Goal: Transaction & Acquisition: Purchase product/service

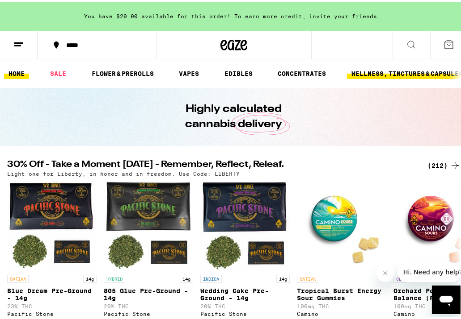
scroll to position [0, 135]
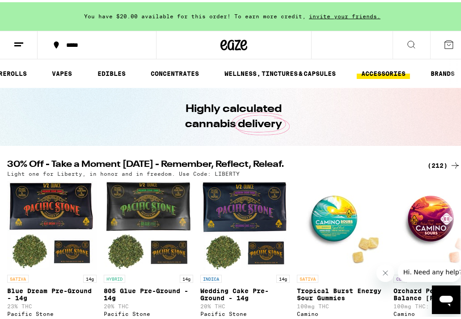
click at [374, 74] on link "ACCESSORIES" at bounding box center [382, 71] width 53 height 11
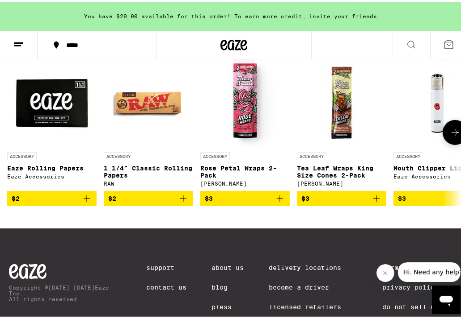
scroll to position [118, 0]
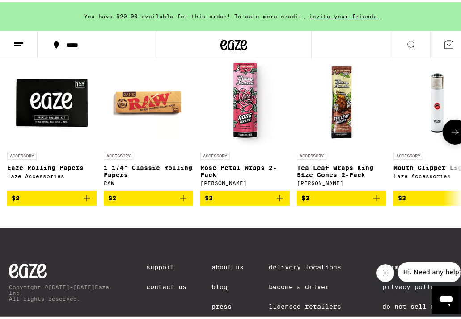
click at [449, 134] on icon at bounding box center [454, 130] width 11 height 11
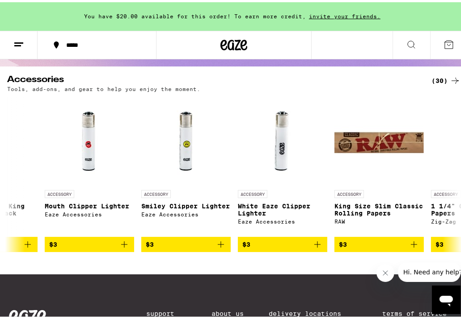
scroll to position [82, 0]
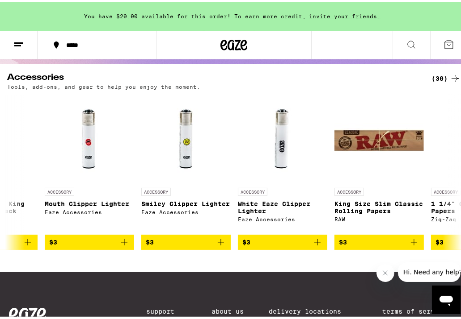
click at [435, 72] on div "(30)" at bounding box center [445, 76] width 29 height 11
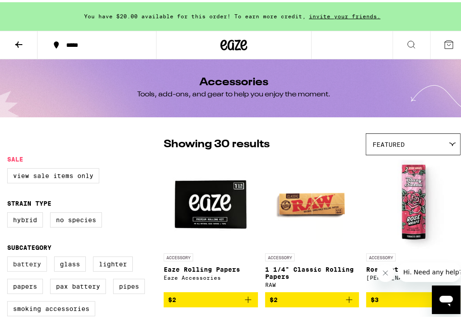
click at [24, 267] on label "Battery" at bounding box center [27, 262] width 40 height 15
click at [9, 256] on input "Battery" at bounding box center [9, 256] width 0 height 0
checkbox input "true"
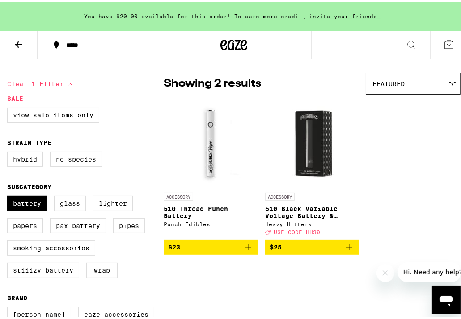
scroll to position [63, 0]
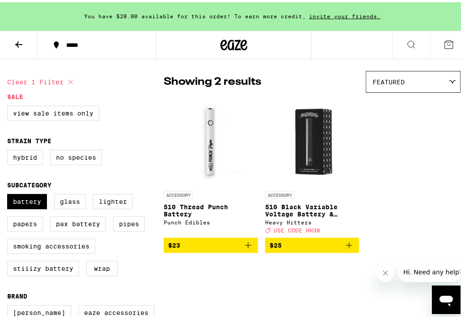
click at [16, 42] on icon at bounding box center [18, 42] width 7 height 6
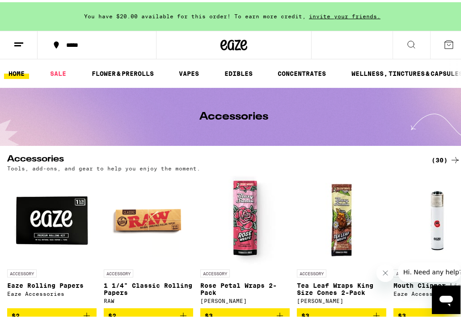
click at [17, 71] on link "HOME" at bounding box center [16, 71] width 25 height 11
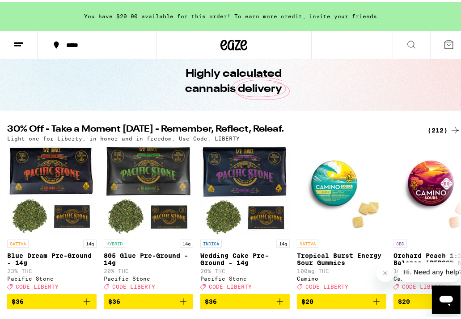
scroll to position [45, 0]
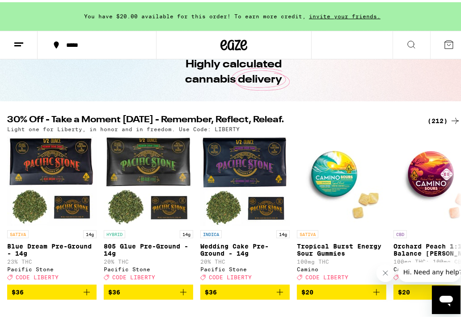
click at [431, 117] on div "(212)" at bounding box center [443, 118] width 33 height 11
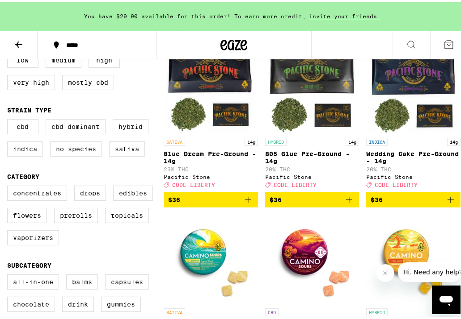
scroll to position [121, 0]
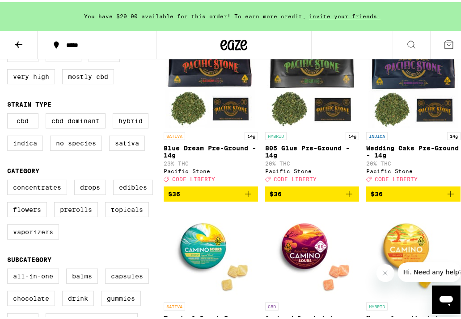
click at [28, 144] on label "Indica" at bounding box center [25, 141] width 36 height 15
click at [9, 113] on input "Indica" at bounding box center [9, 113] width 0 height 0
checkbox input "true"
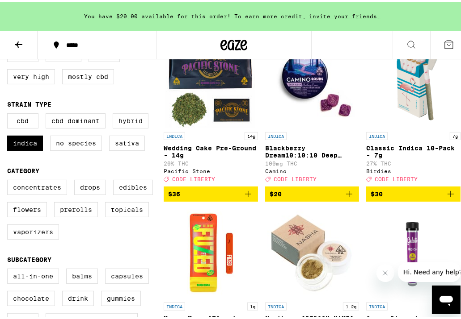
click at [132, 119] on label "Hybrid" at bounding box center [131, 118] width 36 height 15
click at [9, 113] on input "Hybrid" at bounding box center [9, 113] width 0 height 0
checkbox input "true"
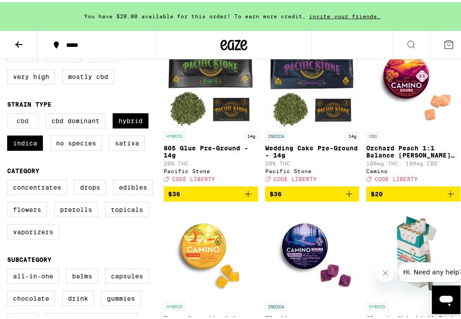
click at [19, 121] on label "CBD" at bounding box center [22, 118] width 31 height 15
click at [9, 113] on input "CBD" at bounding box center [9, 113] width 0 height 0
checkbox input "true"
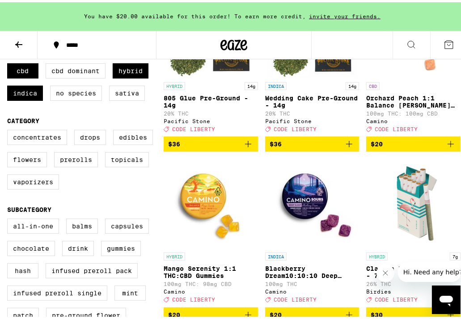
scroll to position [180, 0]
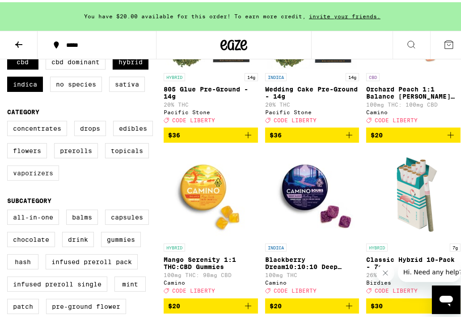
click at [35, 176] on label "Vaporizers" at bounding box center [33, 170] width 52 height 15
click at [9, 121] on input "Vaporizers" at bounding box center [9, 120] width 0 height 0
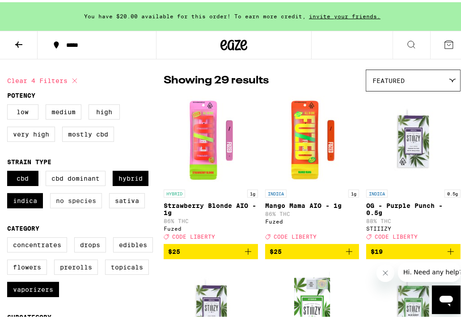
scroll to position [54, 0]
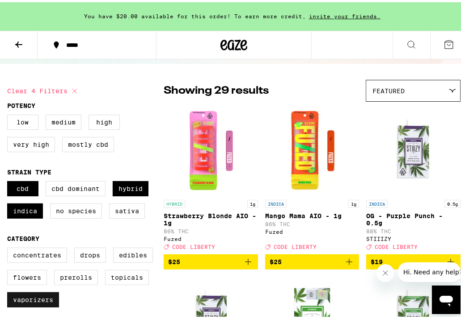
click at [33, 300] on label "Vaporizers" at bounding box center [33, 297] width 52 height 15
click at [9, 247] on input "Vaporizers" at bounding box center [9, 247] width 0 height 0
checkbox input "false"
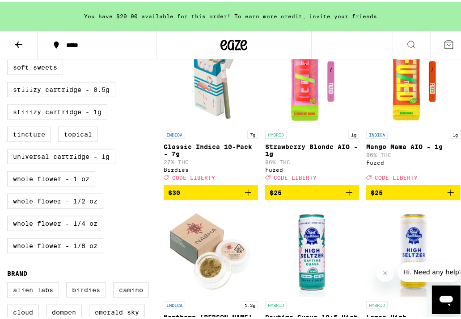
scroll to position [465, 0]
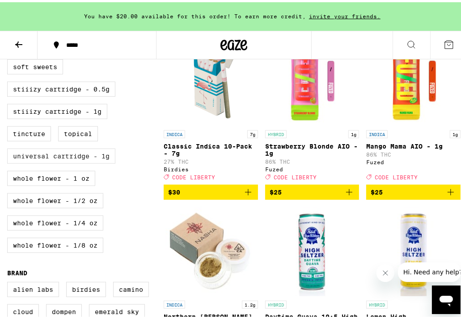
click at [85, 162] on label "Universal Cartridge - 1g" at bounding box center [61, 154] width 108 height 15
checkbox input "true"
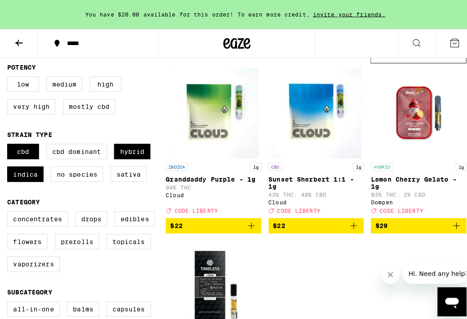
scroll to position [91, 0]
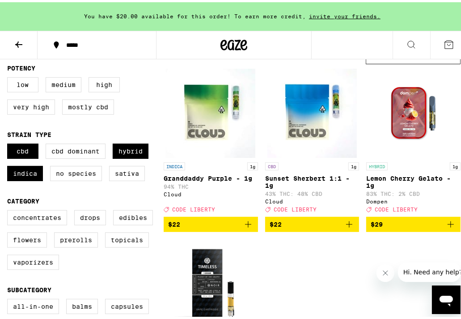
click at [198, 126] on img "Open page for Granddaddy Purple - 1g from Cloud" at bounding box center [210, 111] width 89 height 89
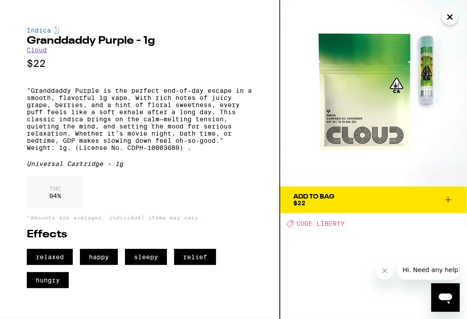
click at [450, 21] on icon "Close" at bounding box center [450, 16] width 11 height 13
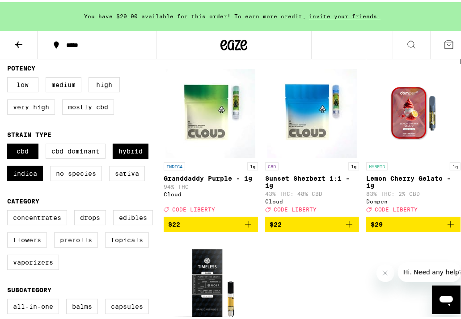
click at [403, 121] on img "Open page for Lemon Cherry Gelato - 1g from Dompen" at bounding box center [413, 111] width 89 height 89
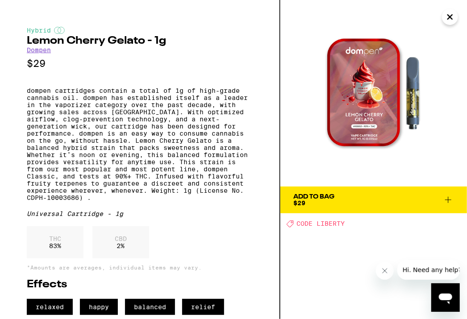
click at [452, 16] on icon "Close" at bounding box center [450, 17] width 4 height 4
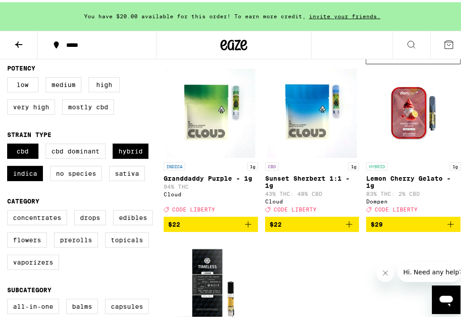
click at [302, 128] on img "Open page for Sunset Sherbert 1:1 - 1g from Cloud" at bounding box center [311, 111] width 89 height 89
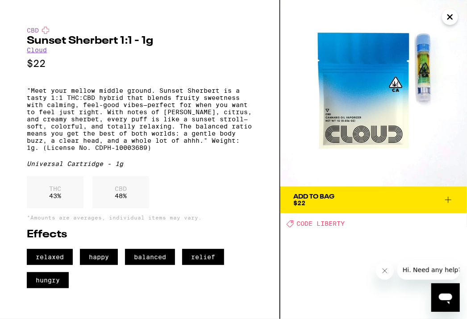
click at [448, 201] on icon at bounding box center [448, 200] width 11 height 11
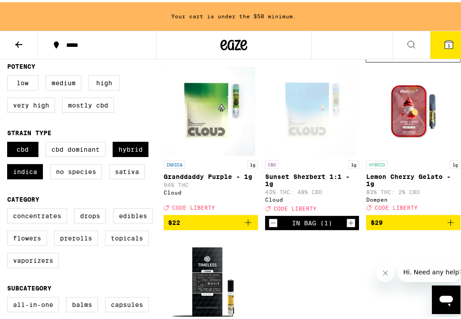
scroll to position [92, 0]
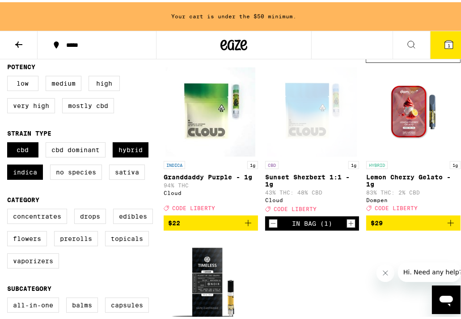
click at [247, 226] on icon "Add to bag" at bounding box center [248, 221] width 11 height 11
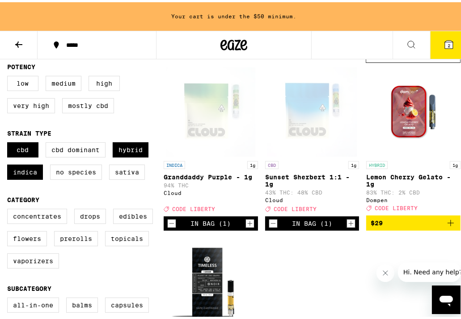
scroll to position [0, 0]
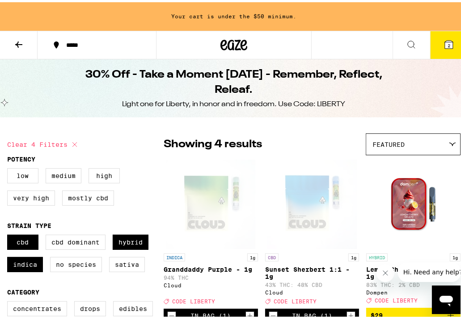
click at [17, 40] on icon at bounding box center [18, 42] width 11 height 11
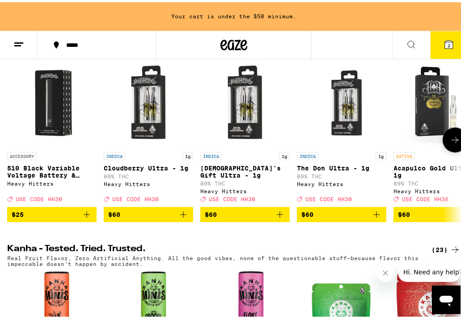
scroll to position [328, 0]
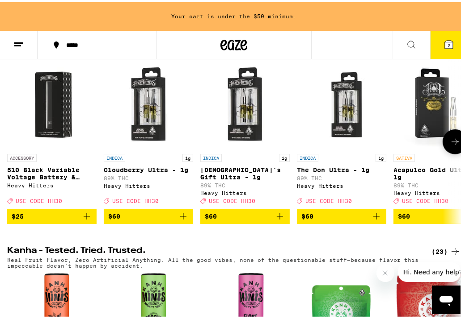
click at [86, 220] on icon "Add to bag" at bounding box center [86, 214] width 11 height 11
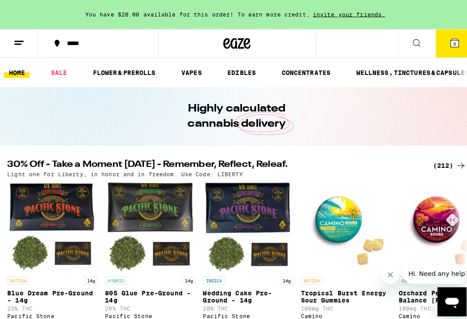
scroll to position [0, 0]
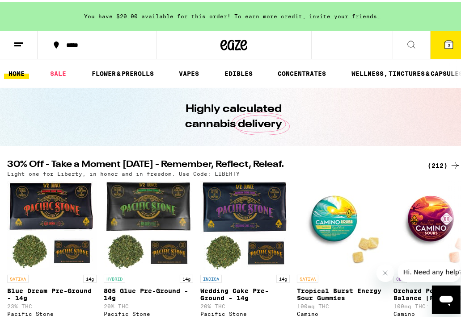
click at [445, 44] on icon at bounding box center [448, 42] width 8 height 8
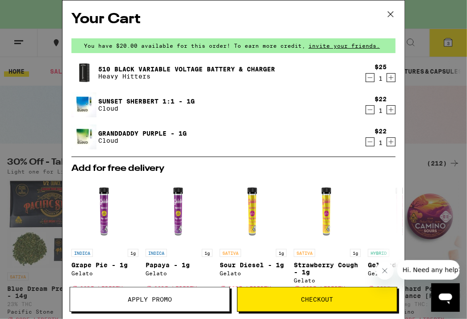
click at [388, 14] on icon at bounding box center [390, 14] width 13 height 13
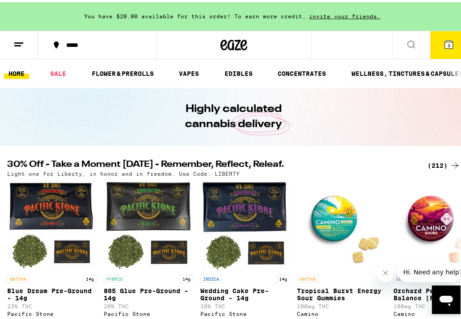
click at [440, 48] on button "3" at bounding box center [449, 43] width 38 height 28
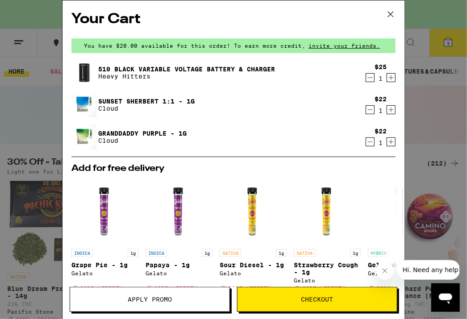
click at [178, 298] on span "Apply Promo" at bounding box center [149, 300] width 159 height 6
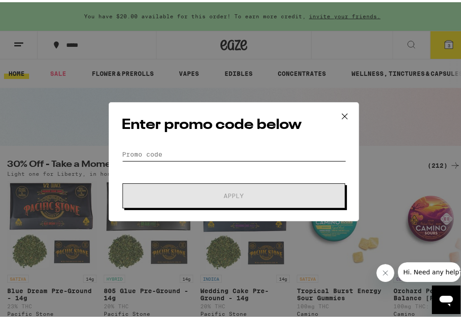
click at [202, 155] on input "Promo Code" at bounding box center [233, 152] width 224 height 13
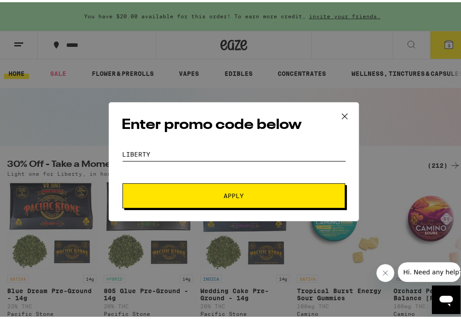
type input "LIBERTY"
click at [122, 181] on button "Apply" at bounding box center [233, 193] width 222 height 25
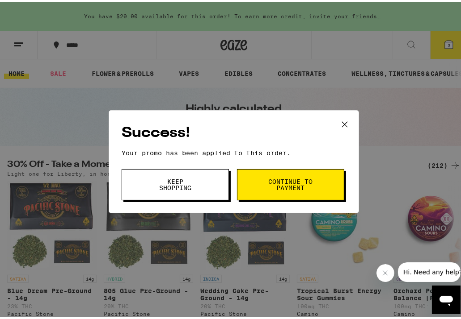
click at [283, 183] on span "Continue to payment" at bounding box center [291, 182] width 46 height 13
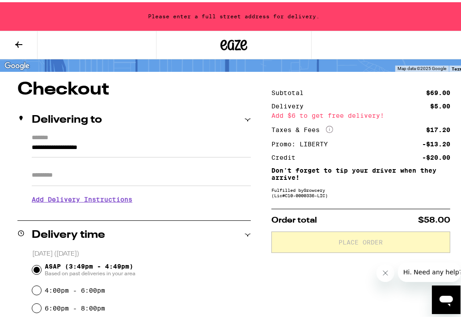
scroll to position [55, 0]
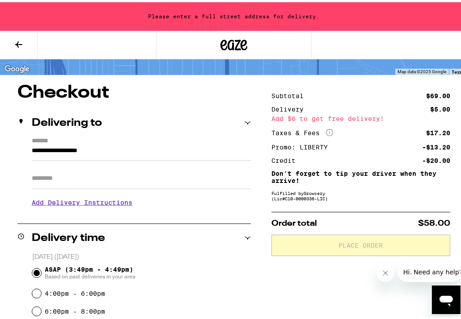
click at [138, 152] on input "**********" at bounding box center [141, 150] width 219 height 15
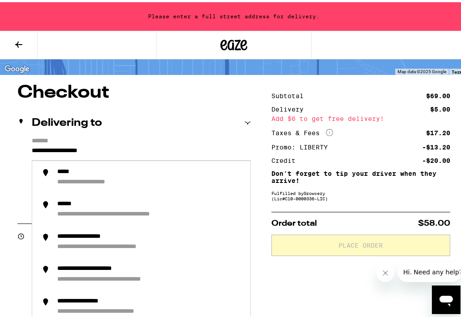
click at [61, 147] on input "**********" at bounding box center [141, 150] width 219 height 15
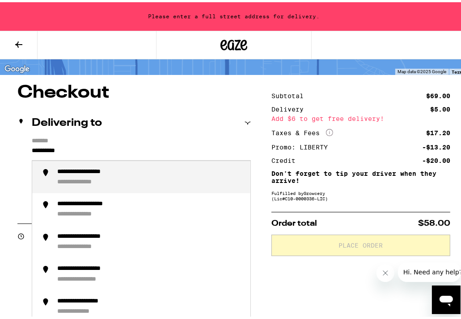
click at [138, 170] on div "**********" at bounding box center [150, 175] width 186 height 18
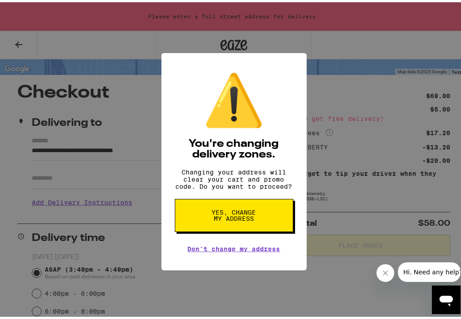
click at [249, 220] on span "Yes, change my address" at bounding box center [234, 213] width 46 height 13
type input "**********"
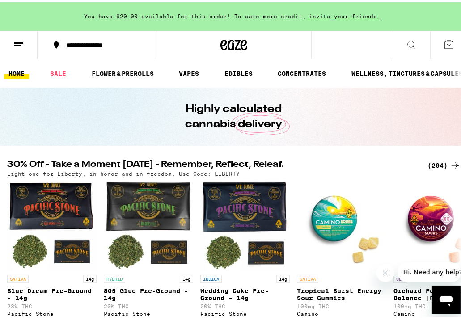
click at [439, 160] on div "(204)" at bounding box center [443, 163] width 33 height 11
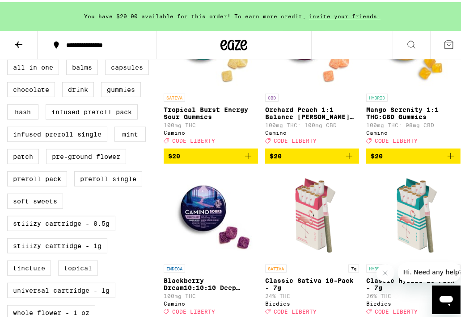
scroll to position [395, 0]
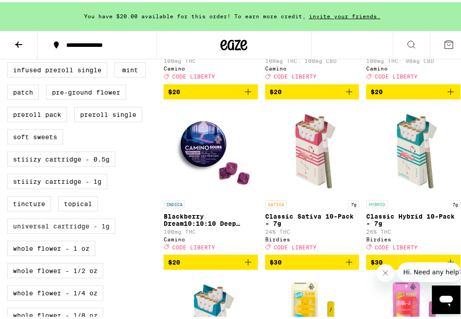
click at [80, 232] on label "Universal Cartridge - 1g" at bounding box center [61, 224] width 108 height 15
checkbox input "true"
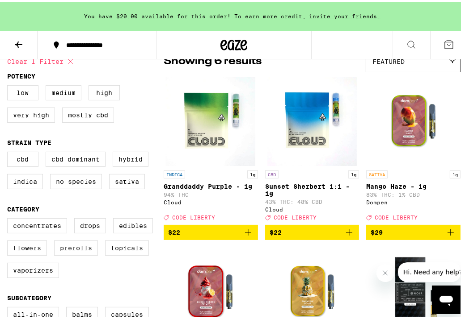
scroll to position [81, 0]
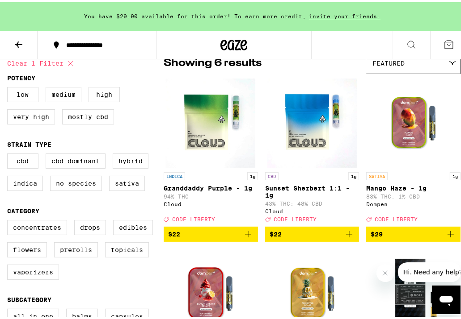
click at [345, 238] on icon "Add to bag" at bounding box center [349, 232] width 11 height 11
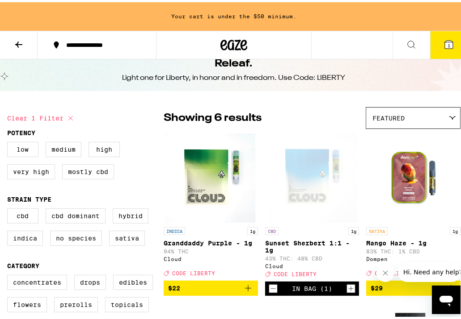
scroll to position [73, 0]
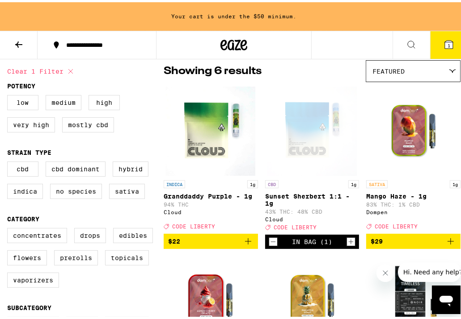
click at [246, 245] on icon "Add to bag" at bounding box center [248, 239] width 11 height 11
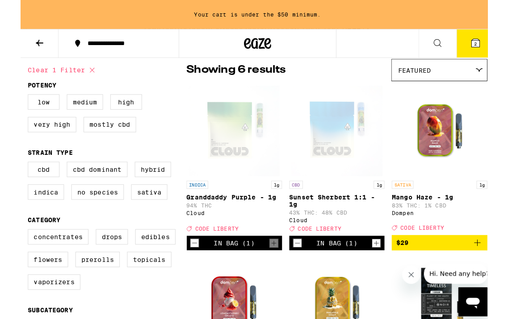
scroll to position [0, 0]
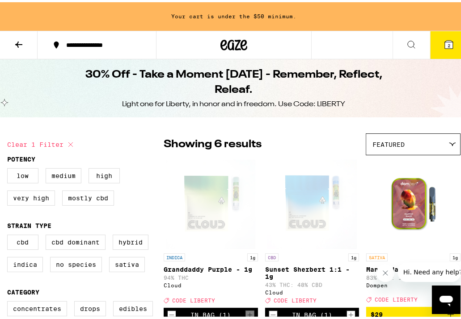
click at [18, 46] on icon at bounding box center [18, 42] width 11 height 11
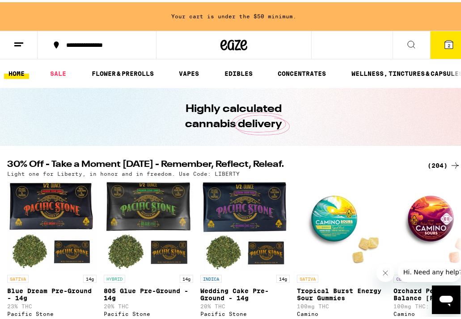
click at [453, 70] on div at bounding box center [457, 71] width 19 height 29
click at [434, 73] on link "WELLNESS, TINCTURES & CAPSULES" at bounding box center [407, 71] width 120 height 11
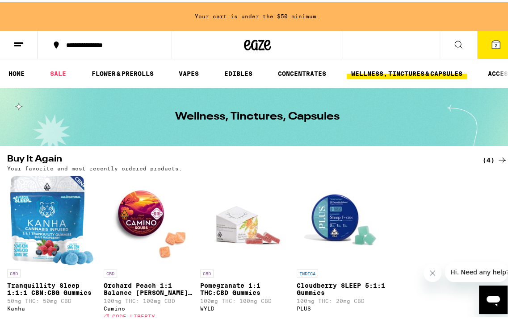
click at [467, 71] on div at bounding box center [505, 71] width 19 height 29
click at [467, 76] on link "ACCESSORIES" at bounding box center [509, 71] width 53 height 11
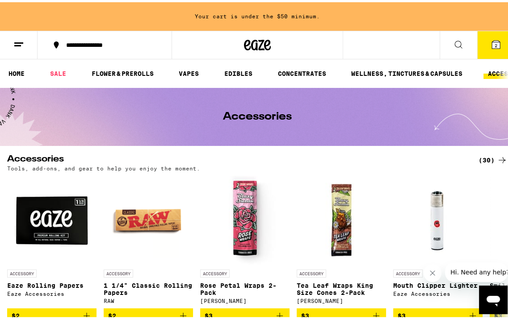
click at [467, 159] on icon at bounding box center [502, 158] width 11 height 11
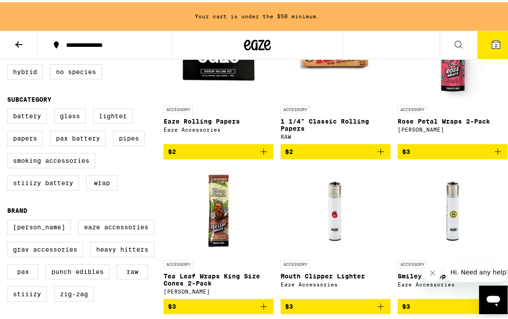
scroll to position [164, 0]
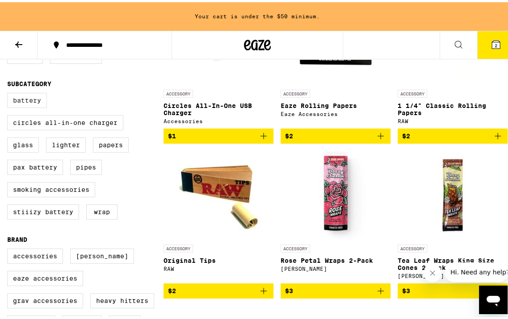
click at [30, 103] on label "Battery" at bounding box center [27, 98] width 40 height 15
click at [9, 92] on input "Battery" at bounding box center [9, 92] width 0 height 0
checkbox input "true"
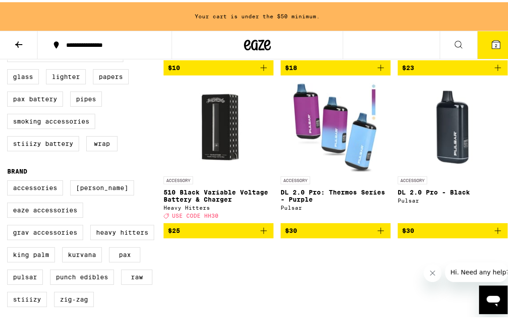
scroll to position [234, 0]
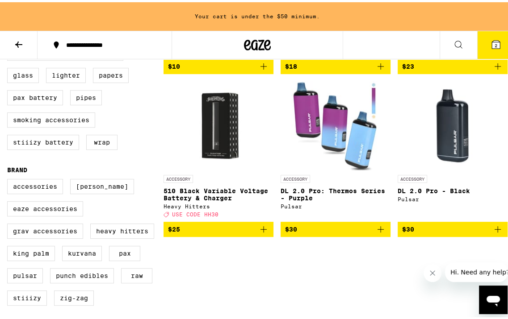
click at [259, 233] on icon "Add to bag" at bounding box center [263, 227] width 11 height 11
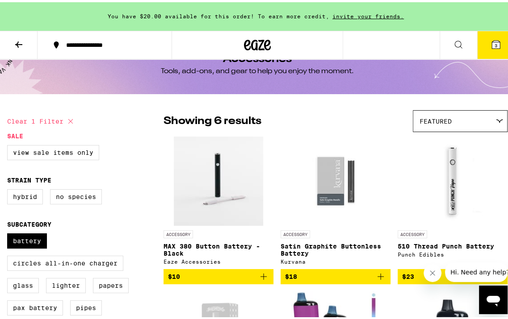
scroll to position [0, 0]
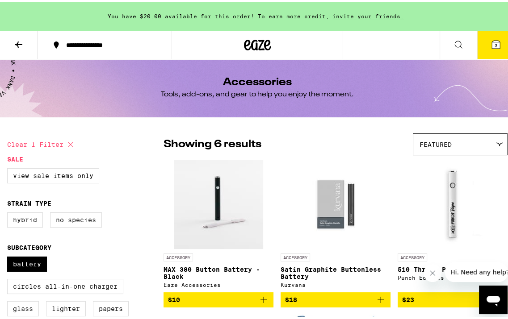
click at [467, 39] on icon at bounding box center [496, 42] width 8 height 8
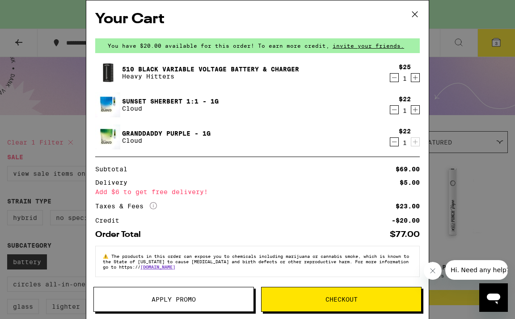
click at [216, 297] on span "Apply Promo" at bounding box center [173, 300] width 159 height 6
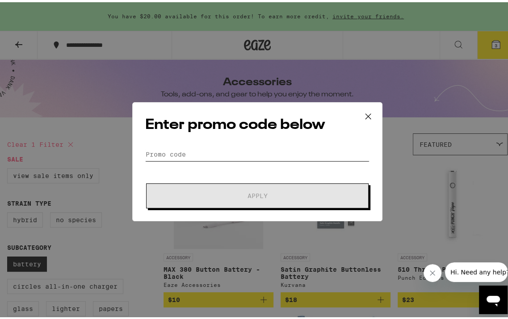
click at [225, 149] on input "Promo Code" at bounding box center [257, 152] width 224 height 13
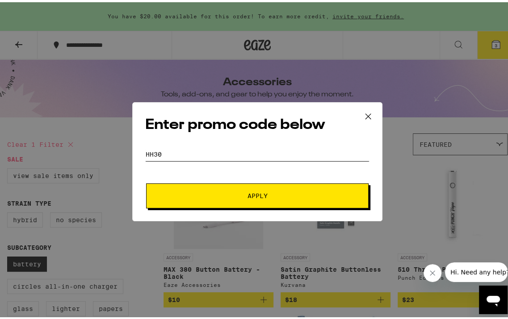
type input "HH30"
click at [267, 190] on button "Apply" at bounding box center [257, 193] width 222 height 25
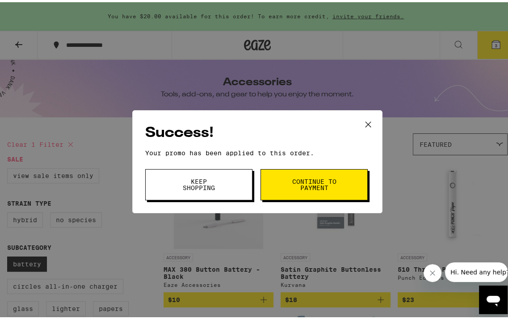
click at [317, 179] on span "Continue to payment" at bounding box center [314, 182] width 46 height 13
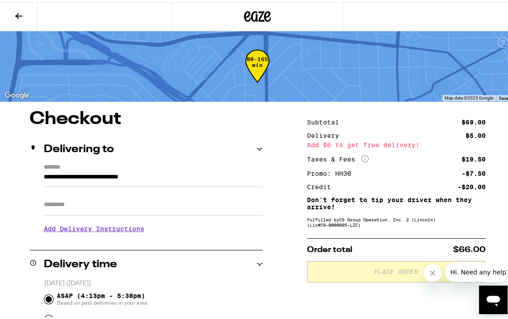
click at [9, 16] on button at bounding box center [19, 14] width 38 height 28
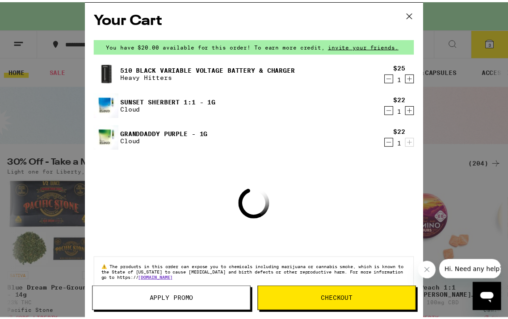
scroll to position [13, 0]
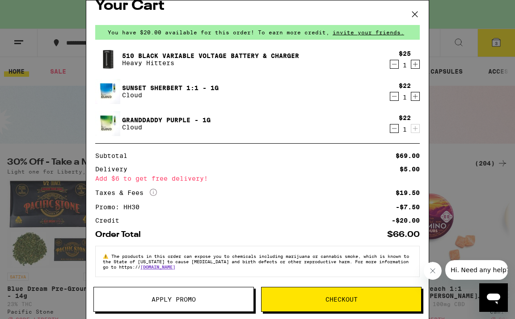
click at [193, 304] on button "Apply Promo" at bounding box center [173, 299] width 160 height 25
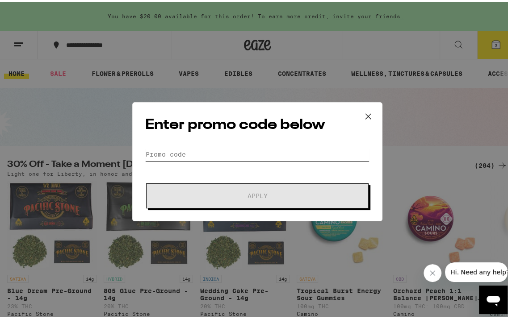
click at [248, 157] on input "Promo Code" at bounding box center [257, 152] width 224 height 13
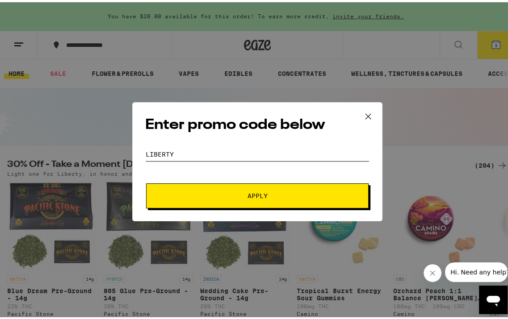
type input "LIBERTY"
click at [146, 181] on button "Apply" at bounding box center [257, 193] width 222 height 25
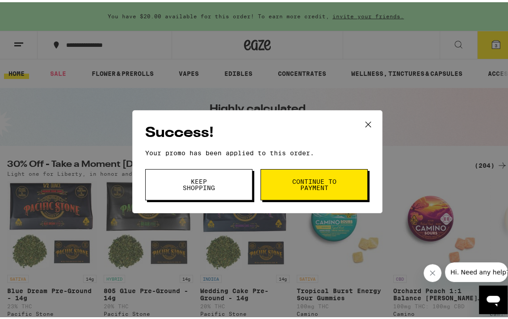
click at [322, 184] on span "Continue to payment" at bounding box center [314, 182] width 46 height 13
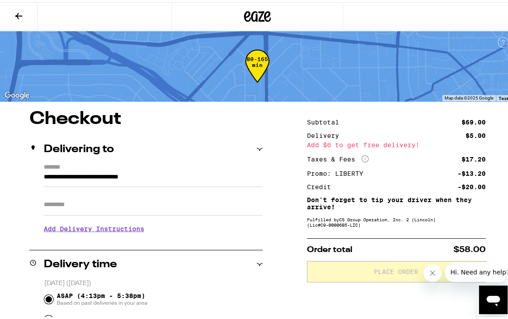
click at [17, 20] on button at bounding box center [19, 14] width 38 height 28
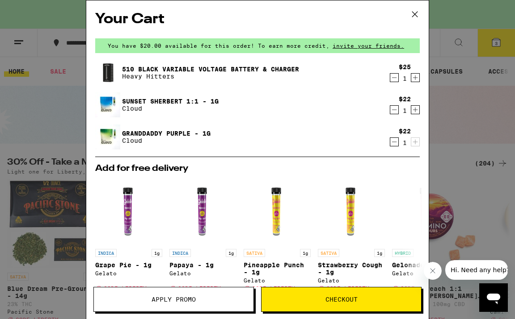
click at [390, 76] on icon "Decrement" at bounding box center [394, 77] width 8 height 11
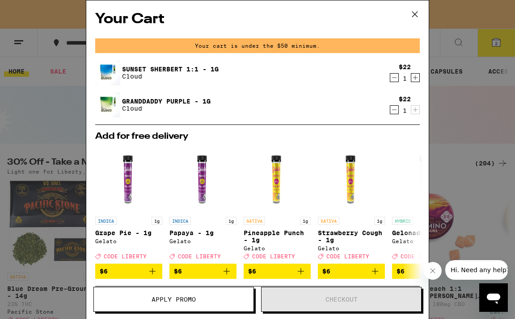
click at [390, 76] on icon "Decrement" at bounding box center [394, 77] width 8 height 11
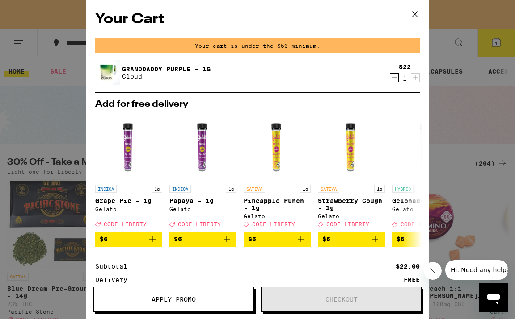
click at [390, 76] on icon "Decrement" at bounding box center [394, 77] width 8 height 11
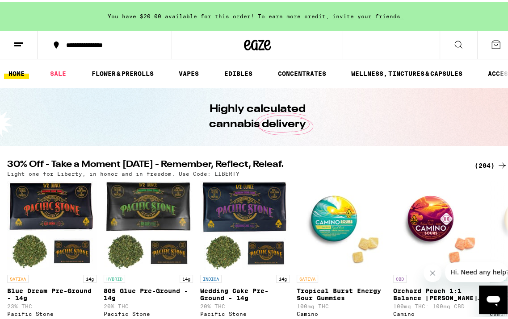
scroll to position [73, 0]
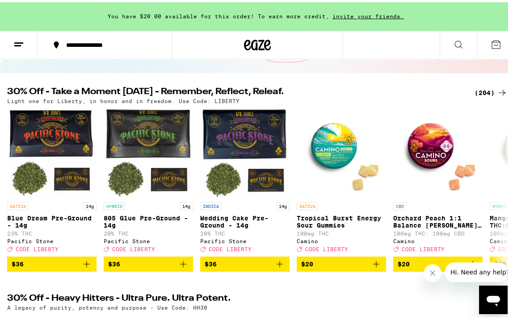
click at [467, 92] on div "(204)" at bounding box center [490, 90] width 33 height 11
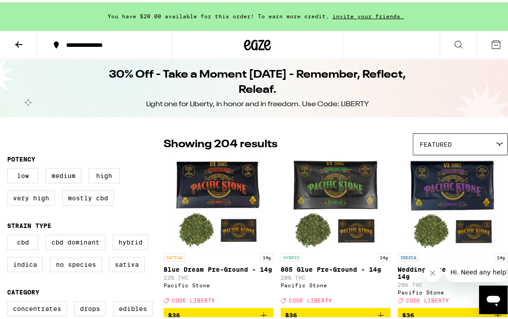
scroll to position [105, 0]
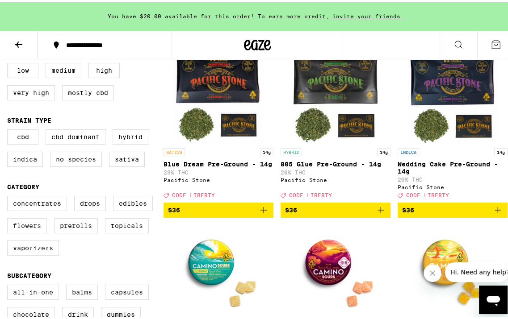
click at [25, 226] on label "Flowers" at bounding box center [27, 223] width 40 height 15
click at [9, 196] on input "Flowers" at bounding box center [9, 195] width 0 height 0
checkbox input "true"
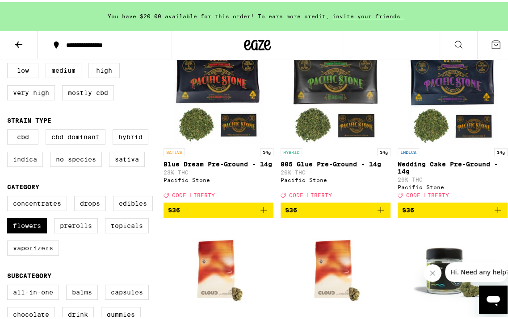
click at [20, 159] on label "Indica" at bounding box center [25, 157] width 36 height 15
click at [9, 129] on input "Indica" at bounding box center [9, 129] width 0 height 0
checkbox input "true"
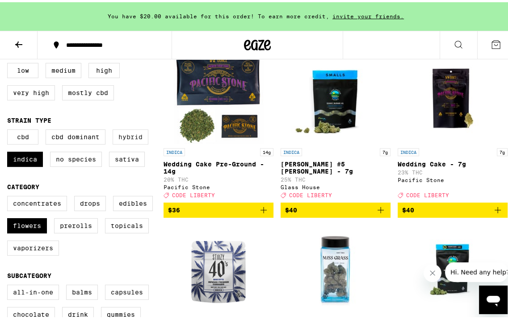
click at [133, 139] on label "Hybrid" at bounding box center [131, 134] width 36 height 15
click at [9, 129] on input "Hybrid" at bounding box center [9, 129] width 0 height 0
checkbox input "true"
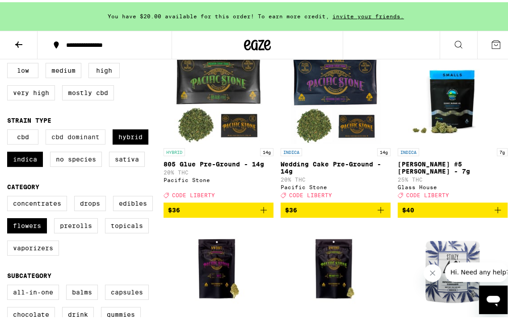
click at [88, 141] on label "CBD Dominant" at bounding box center [76, 134] width 60 height 15
click at [9, 129] on input "CBD Dominant" at bounding box center [9, 129] width 0 height 0
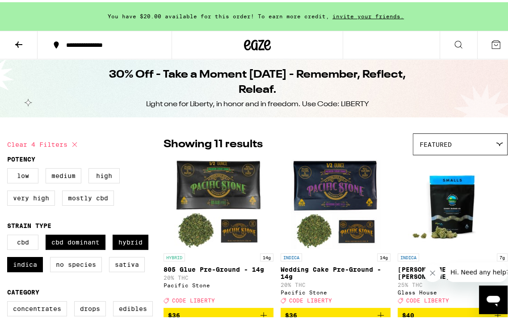
click at [66, 144] on button "Clear 4 filters" at bounding box center [43, 142] width 73 height 22
checkbox input "false"
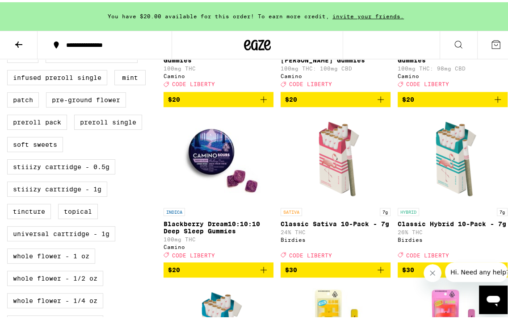
scroll to position [388, 0]
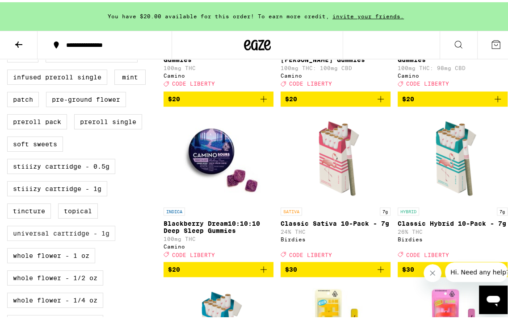
click at [77, 239] on label "Universal Cartridge - 1g" at bounding box center [61, 231] width 108 height 15
click at [9, 2] on input "Universal Cartridge - 1g" at bounding box center [9, 2] width 0 height 0
checkbox input "true"
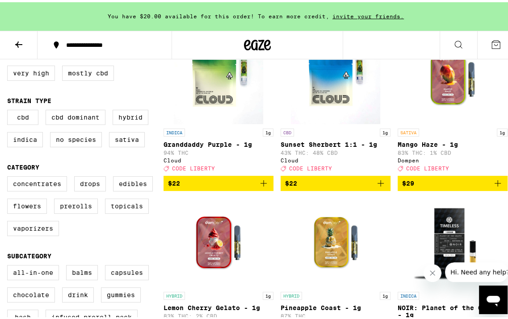
scroll to position [113, 0]
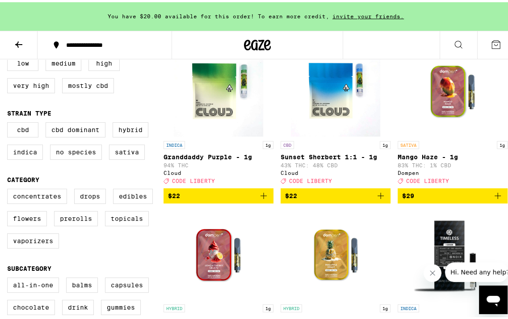
click at [262, 198] on icon "Add to bag" at bounding box center [263, 194] width 11 height 11
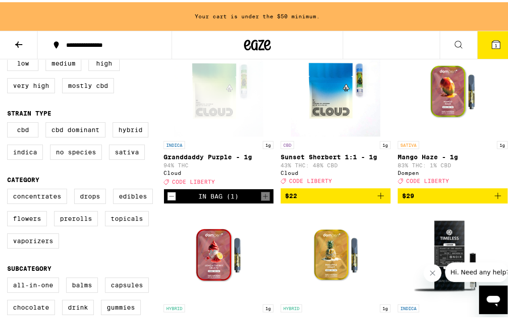
click at [378, 198] on icon "Add to bag" at bounding box center [380, 194] width 11 height 11
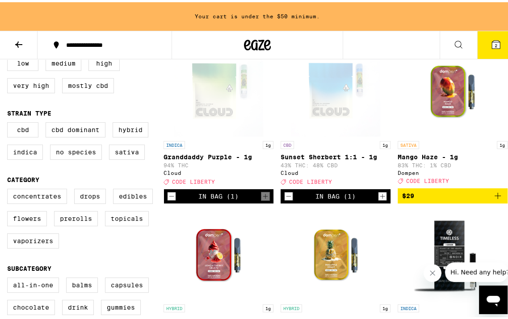
scroll to position [0, 0]
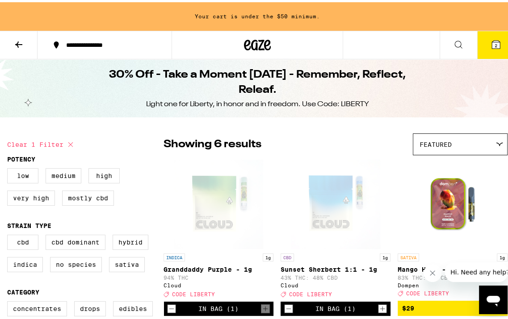
click at [25, 43] on button at bounding box center [19, 43] width 38 height 28
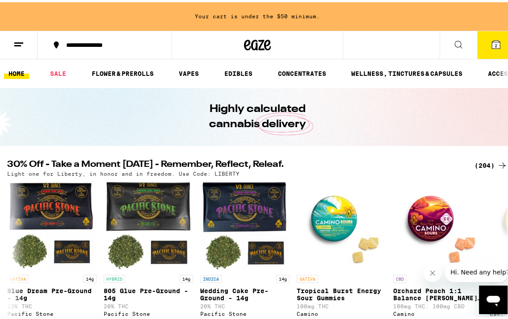
click at [467, 71] on div at bounding box center [505, 71] width 19 height 29
click at [467, 71] on link "ACCESSORIES" at bounding box center [509, 71] width 53 height 11
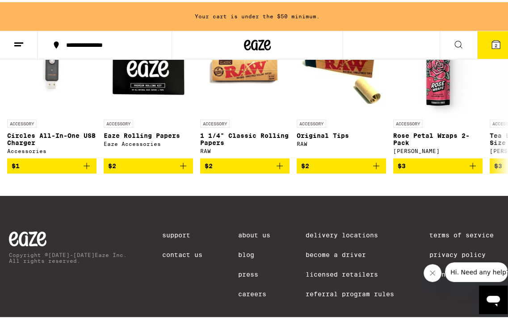
scroll to position [68, 0]
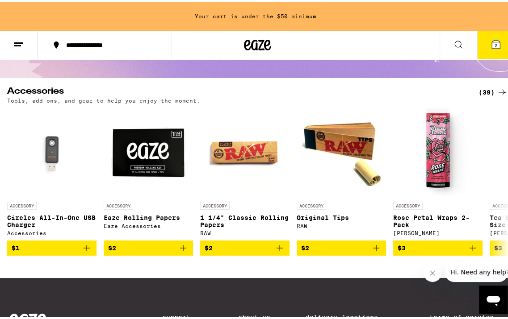
click at [467, 91] on icon at bounding box center [502, 90] width 11 height 11
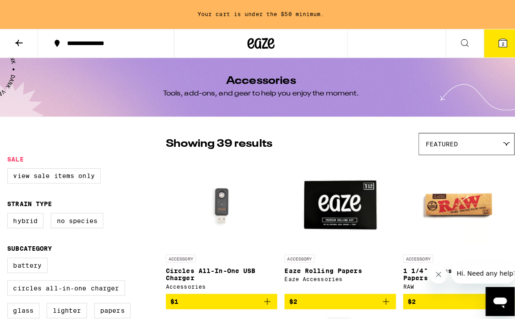
scroll to position [78, 0]
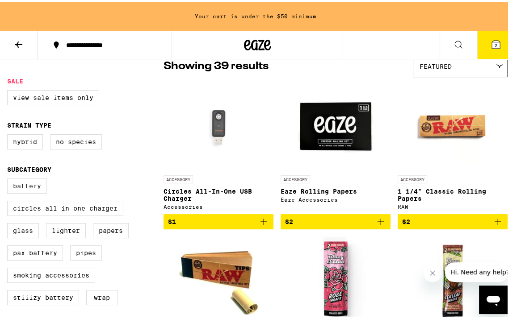
click at [39, 187] on label "Battery" at bounding box center [27, 183] width 40 height 15
click at [9, 178] on input "Battery" at bounding box center [9, 178] width 0 height 0
checkbox input "true"
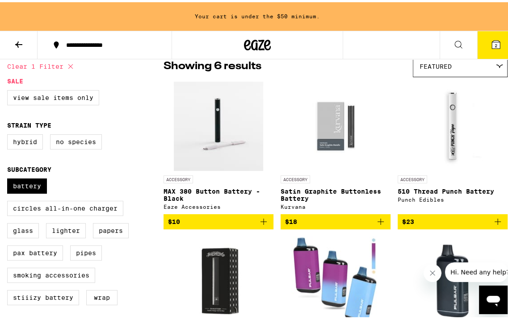
click at [443, 153] on img "Open page for 510 Thread Punch Battery from Punch Edibles" at bounding box center [452, 124] width 89 height 89
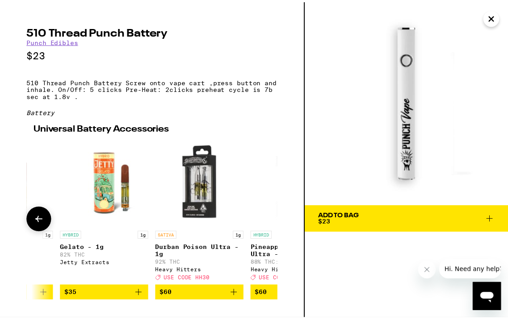
scroll to position [0, 339]
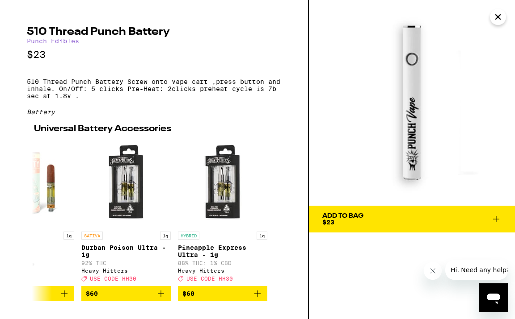
click at [467, 217] on icon at bounding box center [495, 219] width 11 height 11
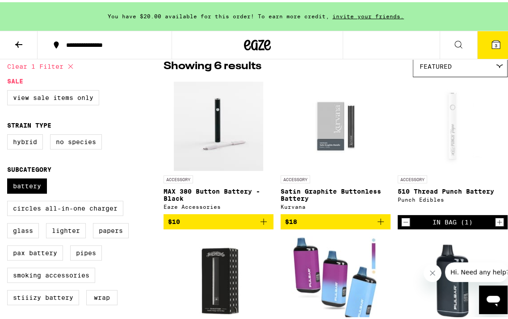
click at [467, 41] on span "3" at bounding box center [495, 43] width 3 height 5
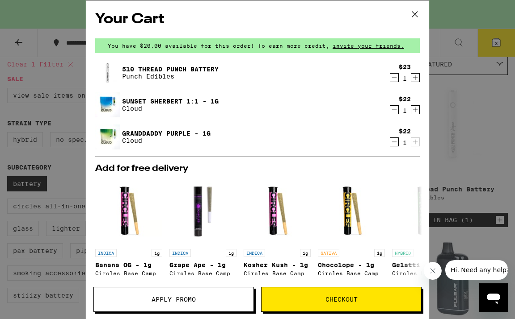
click at [197, 302] on span "Apply Promo" at bounding box center [173, 300] width 159 height 6
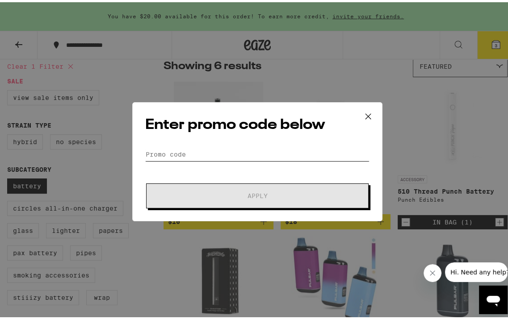
click at [164, 155] on input "Promo Code" at bounding box center [257, 152] width 224 height 13
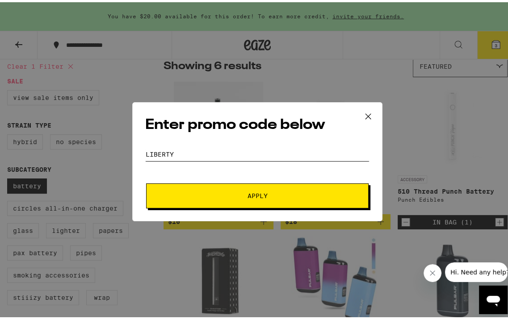
type input "LIBERTY"
click at [242, 192] on span "Apply" at bounding box center [257, 194] width 161 height 6
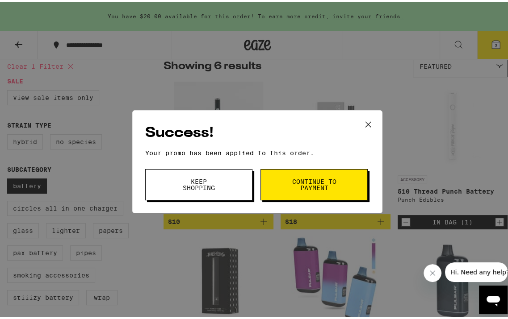
click at [306, 189] on span "Continue to payment" at bounding box center [314, 182] width 46 height 13
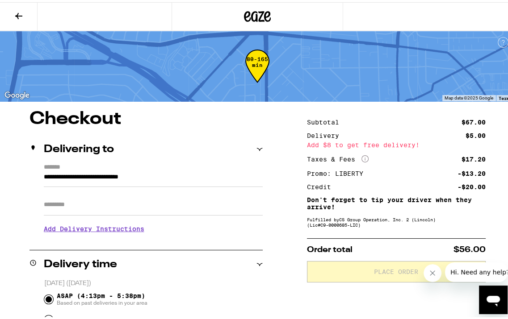
click at [16, 16] on icon at bounding box center [18, 13] width 11 height 11
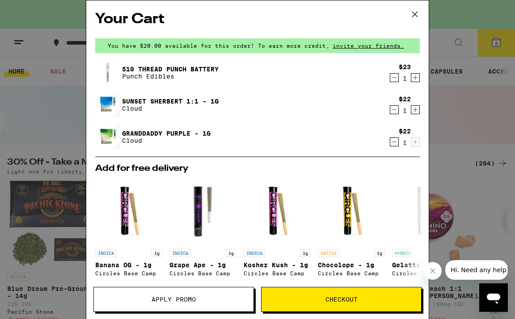
click at [390, 80] on icon "Decrement" at bounding box center [394, 77] width 8 height 11
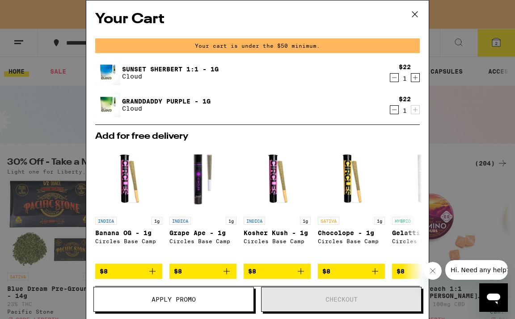
click at [390, 80] on icon "Decrement" at bounding box center [394, 77] width 8 height 11
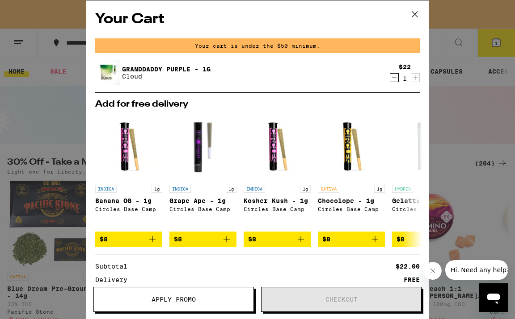
click at [390, 80] on icon "Decrement" at bounding box center [394, 77] width 8 height 11
